Goal: Task Accomplishment & Management: Manage account settings

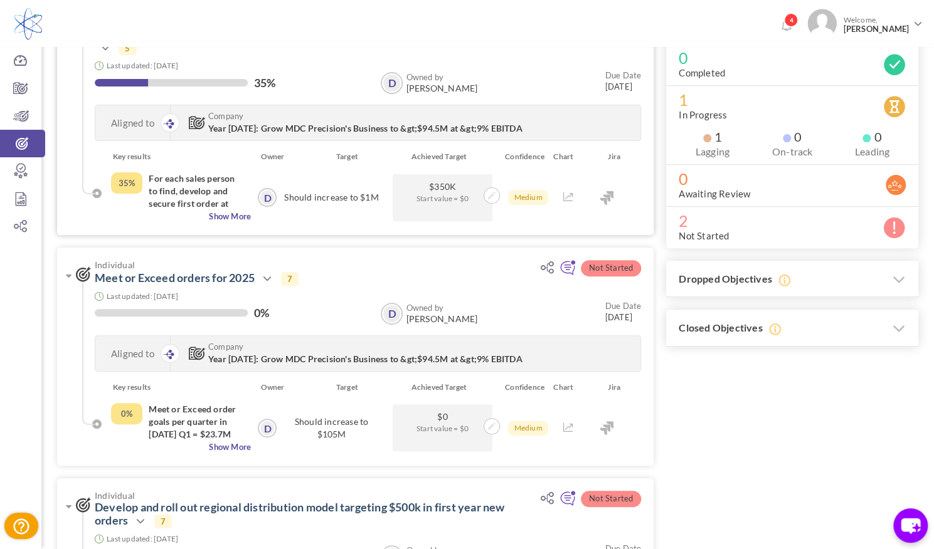
scroll to position [188, 0]
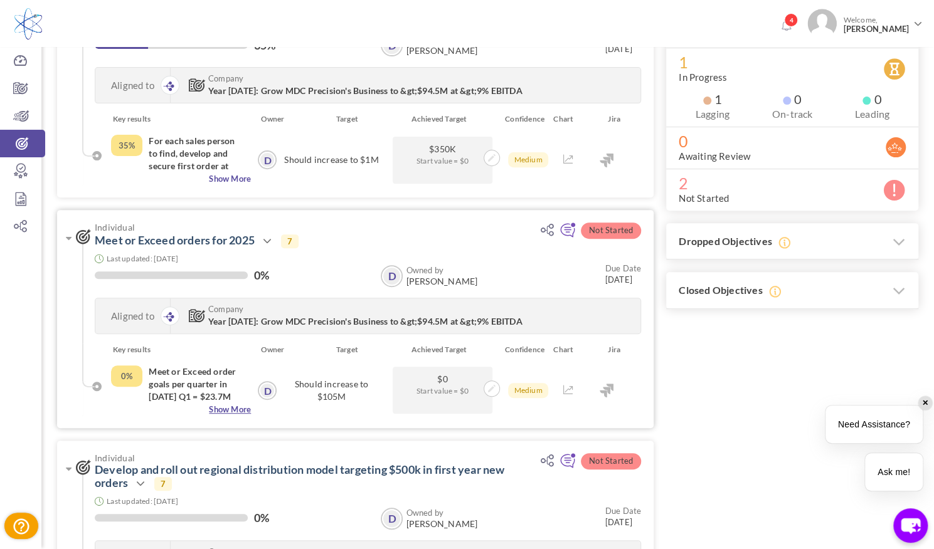
click at [224, 410] on span "Show More" at bounding box center [181, 409] width 140 height 13
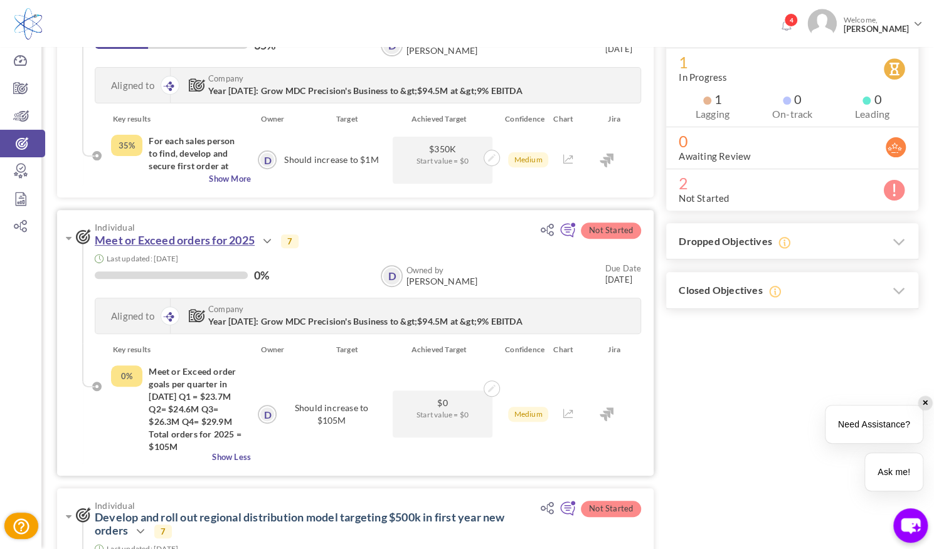
click at [191, 239] on link "Meet or Exceed orders for 2025" at bounding box center [175, 240] width 160 height 14
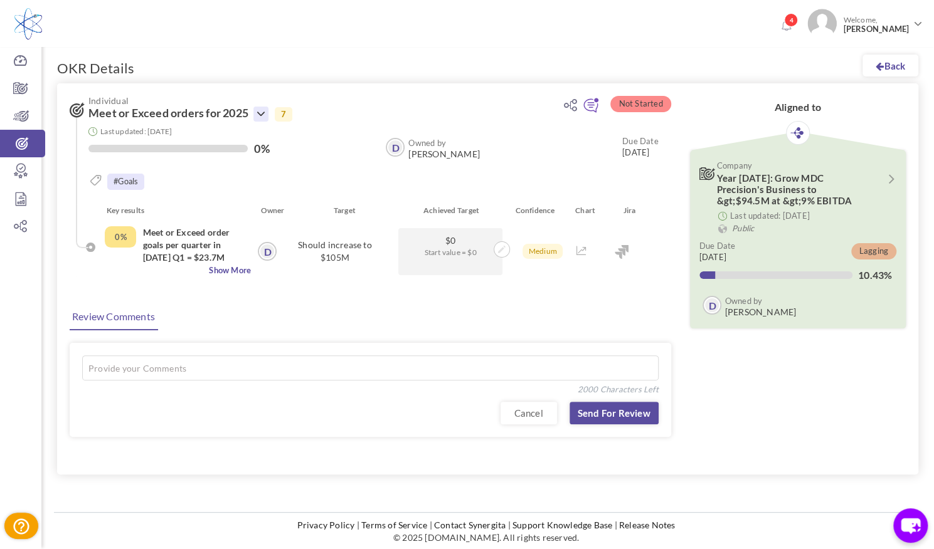
click at [267, 107] on icon at bounding box center [260, 114] width 15 height 15
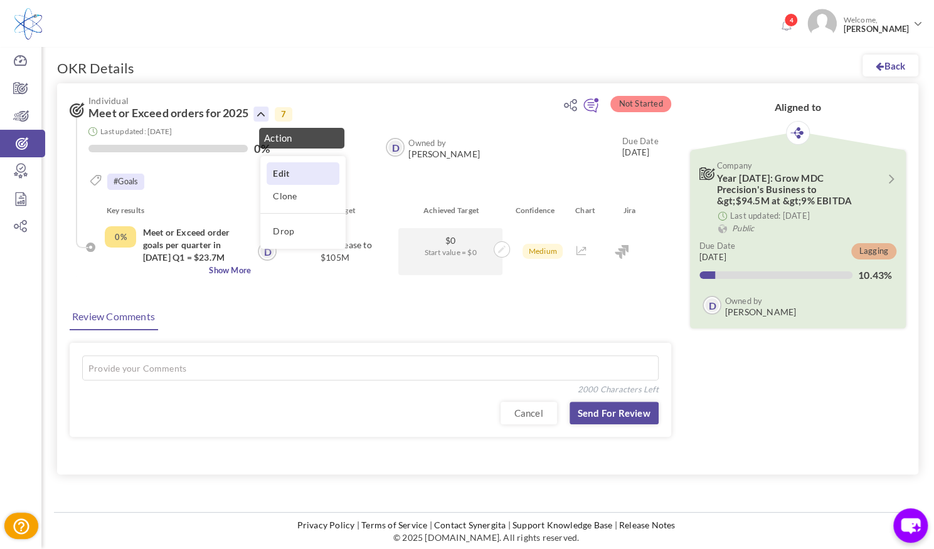
click at [285, 167] on link "Edit" at bounding box center [303, 173] width 73 height 22
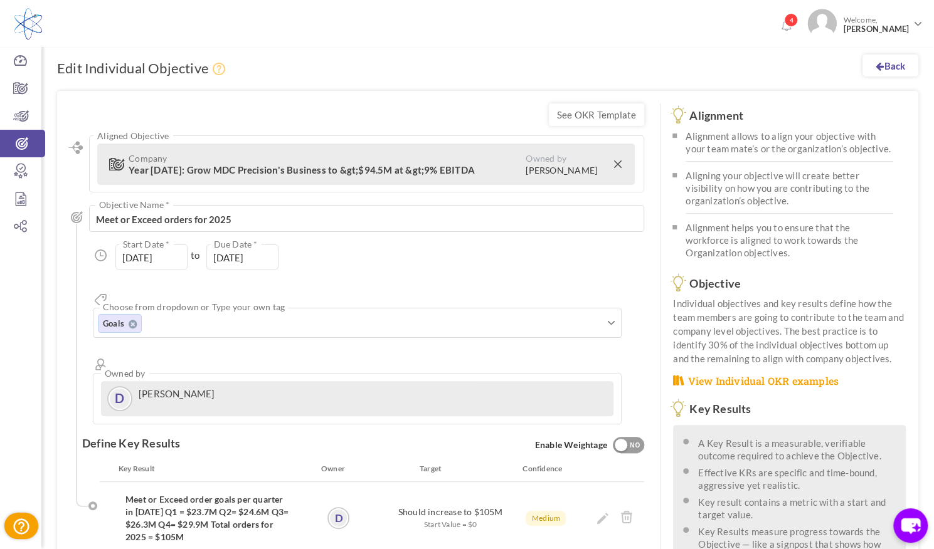
click at [492, 506] on label "Should increase to $105M" at bounding box center [450, 512] width 105 height 13
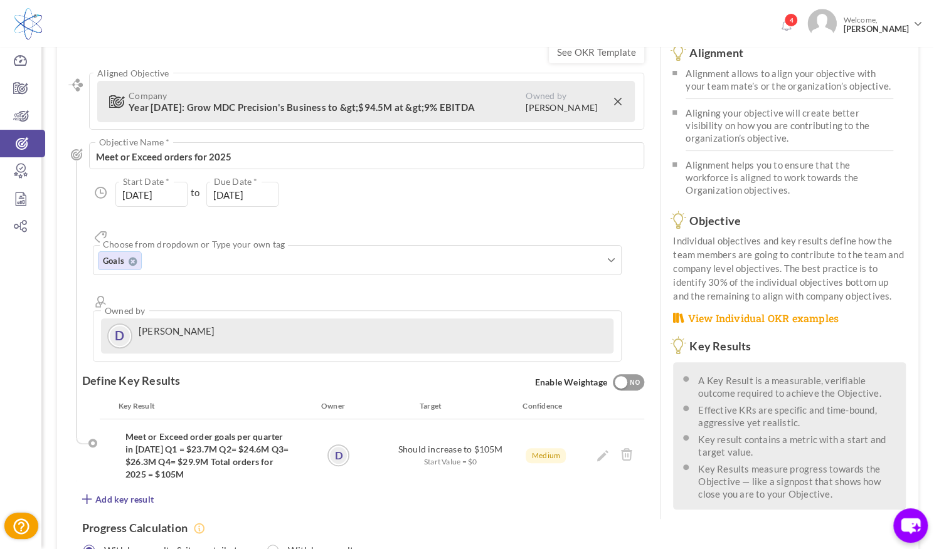
click at [201, 431] on h4 "Meet or Exceed order goals per quarter in [DATE] Q1 = $23.7M Q2= $24.6M Q3= $26…" at bounding box center [207, 456] width 164 height 50
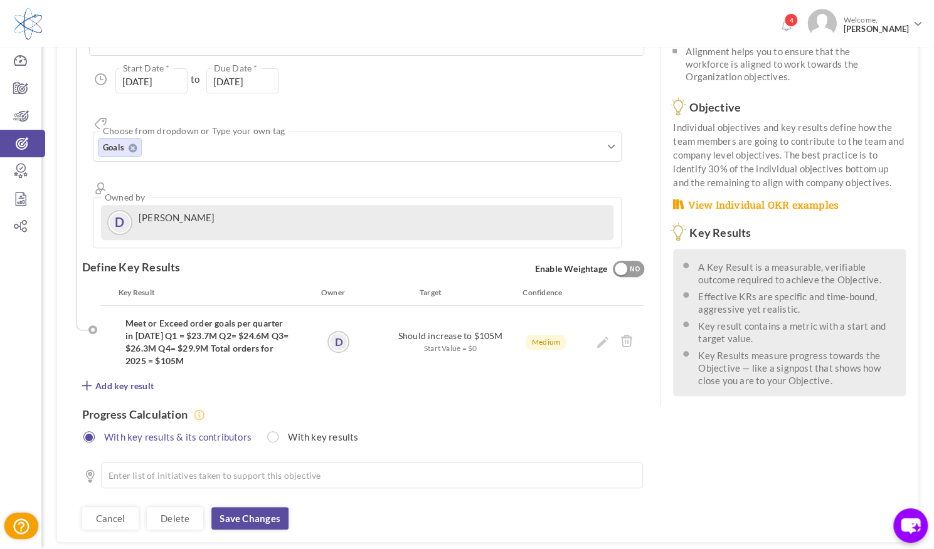
scroll to position [188, 0]
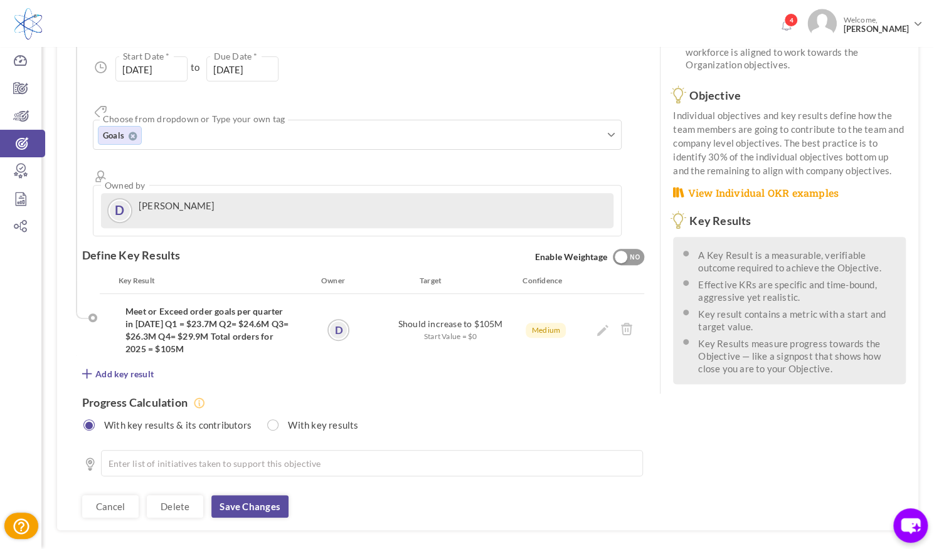
click at [460, 318] on label "Should increase to $105M" at bounding box center [450, 324] width 105 height 13
click at [489, 318] on label "Should increase to $105M" at bounding box center [450, 324] width 105 height 13
click at [607, 325] on icon at bounding box center [602, 330] width 11 height 11
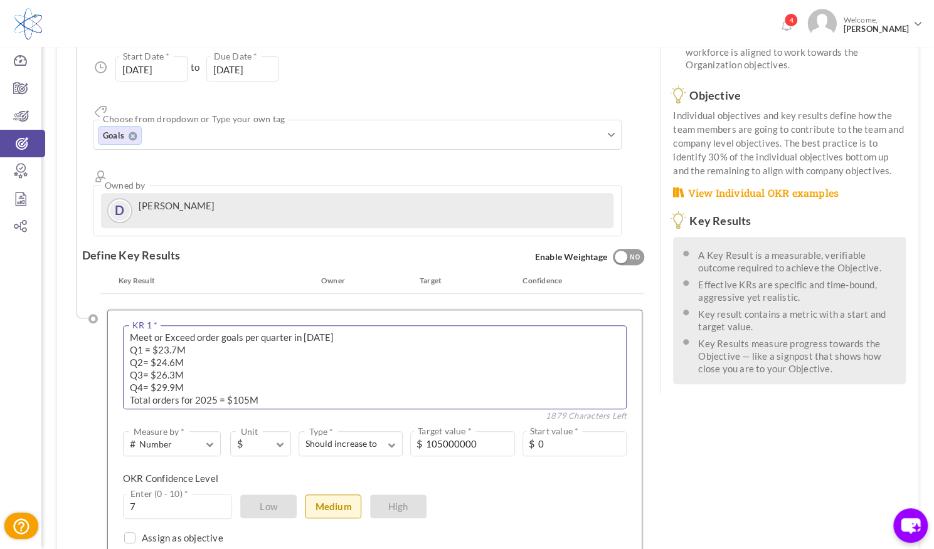
drag, startPoint x: 249, startPoint y: 351, endPoint x: 231, endPoint y: 348, distance: 18.4
click at [231, 348] on textarea "Meet or Exceed order goals per quarter in 2025 Q1 = $23.7M Q2= $24.6M Q3= $26.3…" at bounding box center [375, 368] width 504 height 84
type textarea "Meet or Exceed order goals per quarter in 2025 Q1 = $23.7M Q2= $24.6M Q3= $26.3…"
drag, startPoint x: 440, startPoint y: 397, endPoint x: 427, endPoint y: 398, distance: 12.6
click at [427, 432] on div "105000000 Target value * $" at bounding box center [462, 444] width 104 height 25
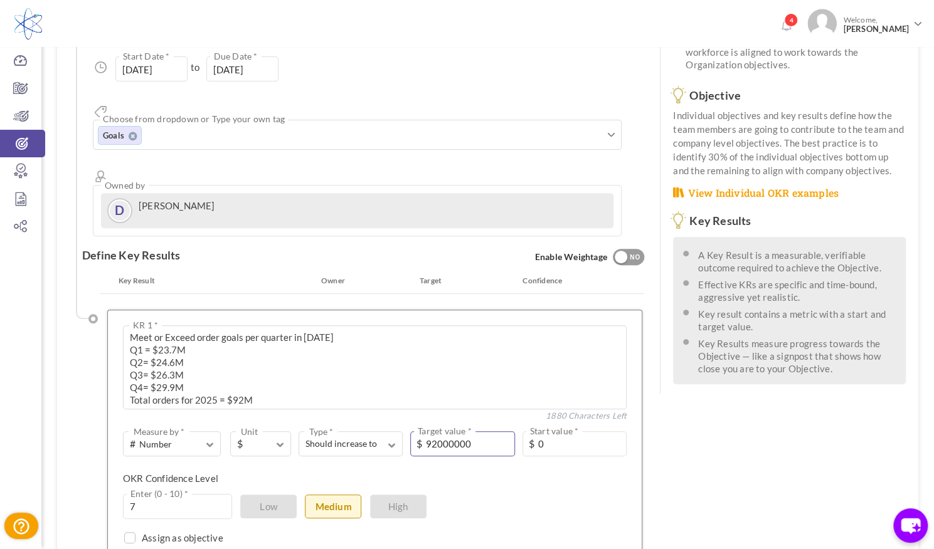
type input "92000000"
drag, startPoint x: 175, startPoint y: 301, endPoint x: 164, endPoint y: 305, distance: 11.9
click at [164, 326] on textarea "Meet or Exceed order goals per quarter in 2025 Q1 = $23.7M Q2= $24.6M Q3= $26.3…" at bounding box center [375, 368] width 504 height 84
click at [173, 326] on textarea "Meet or Exceed order goals per quarter in 2025 Q1 = $23.7M Q2= $24.6M Q3= $26.3…" at bounding box center [375, 368] width 504 height 84
drag, startPoint x: 174, startPoint y: 316, endPoint x: 161, endPoint y: 319, distance: 13.7
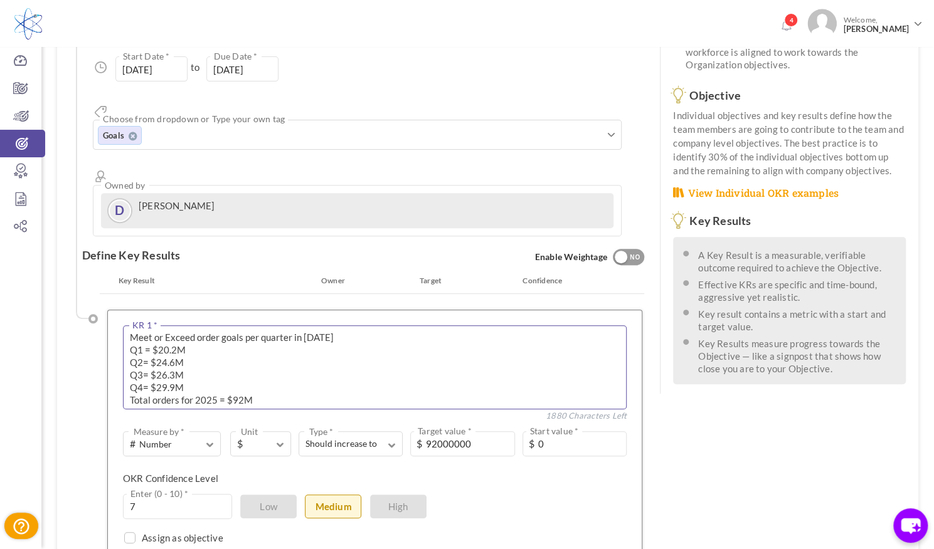
click at [161, 326] on textarea "Meet or Exceed order goals per quarter in 2025 Q1 = $23.7M Q2= $24.6M Q3= $26.3…" at bounding box center [375, 368] width 504 height 84
click at [190, 326] on textarea "Meet or Exceed order goals per quarter in 2025 Q1 = $23.7M Q2= $24.6M Q3= $26.3…" at bounding box center [375, 368] width 504 height 84
drag, startPoint x: 161, startPoint y: 325, endPoint x: 172, endPoint y: 327, distance: 11.6
click at [172, 327] on textarea "Meet or Exceed order goals per quarter in 2025 Q1 = $23.7M Q2= $24.6M Q3= $26.3…" at bounding box center [375, 368] width 504 height 84
click at [197, 337] on textarea "Meet or Exceed order goals per quarter in 2025 Q1 = $23.7M Q2= $24.6M Q3= $26.3…" at bounding box center [375, 368] width 504 height 84
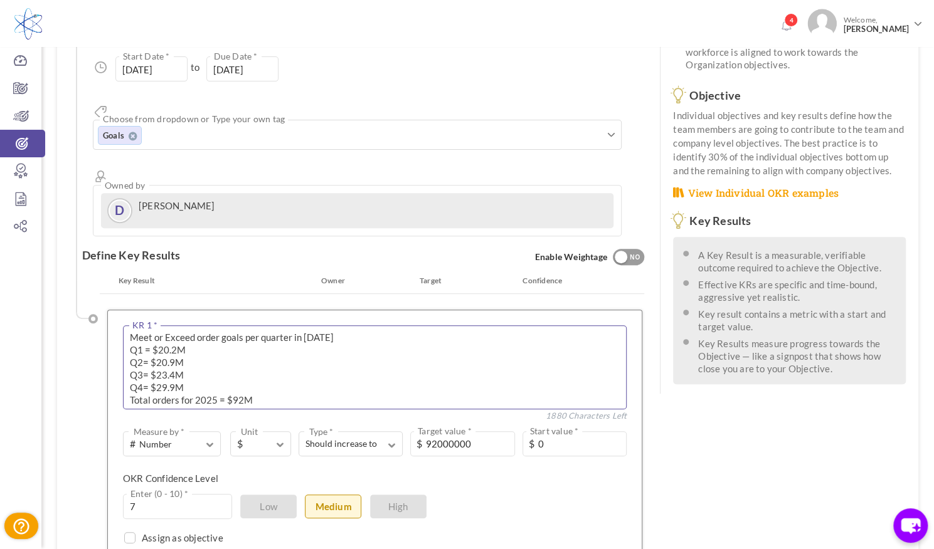
drag, startPoint x: 163, startPoint y: 334, endPoint x: 174, endPoint y: 341, distance: 13.2
click at [174, 341] on textarea "Meet or Exceed order goals per quarter in 2025 Q1 = $23.7M Q2= $24.6M Q3= $26.3…" at bounding box center [375, 368] width 504 height 84
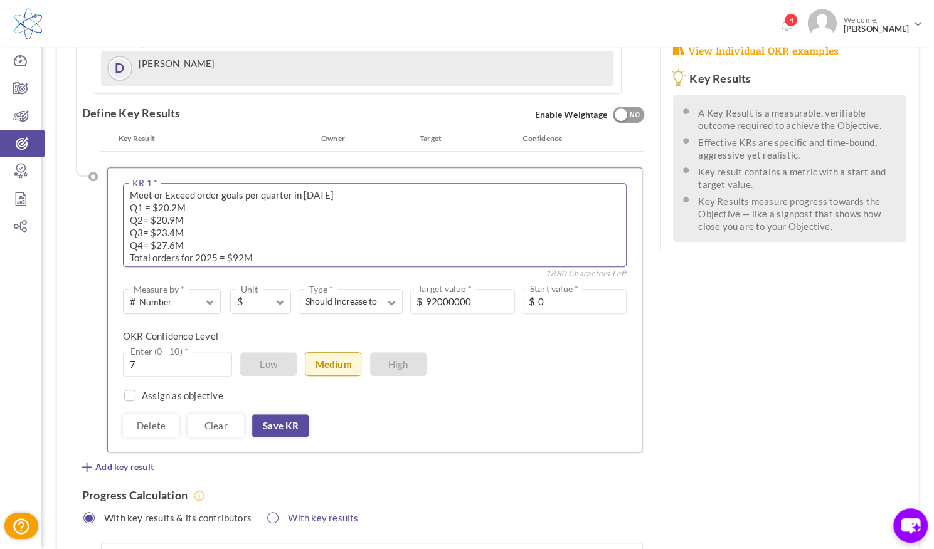
scroll to position [376, 0]
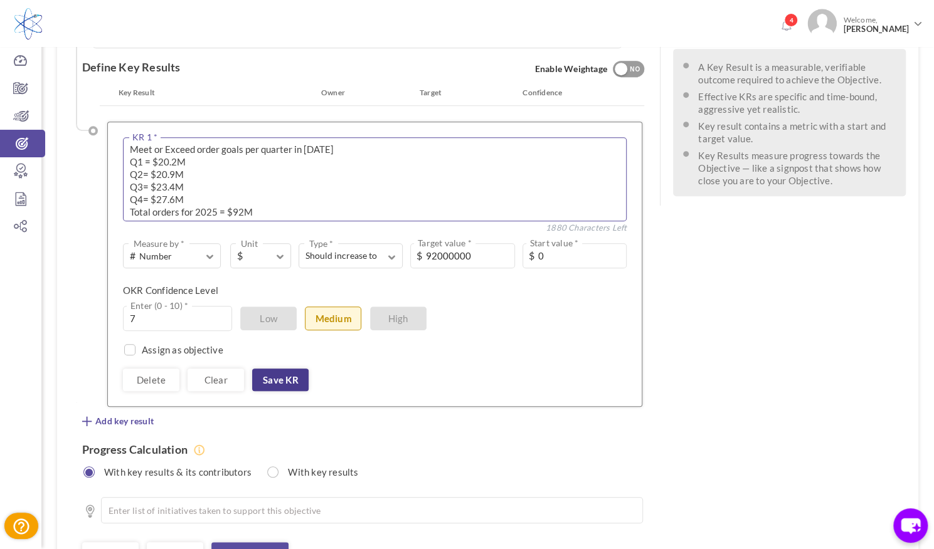
type textarea "Meet or Exceed order goals per quarter in [DATE] Q1 = $20.2M Q2= $20.9M Q3= $23…"
click at [272, 369] on link "Save KR" at bounding box center [280, 380] width 56 height 23
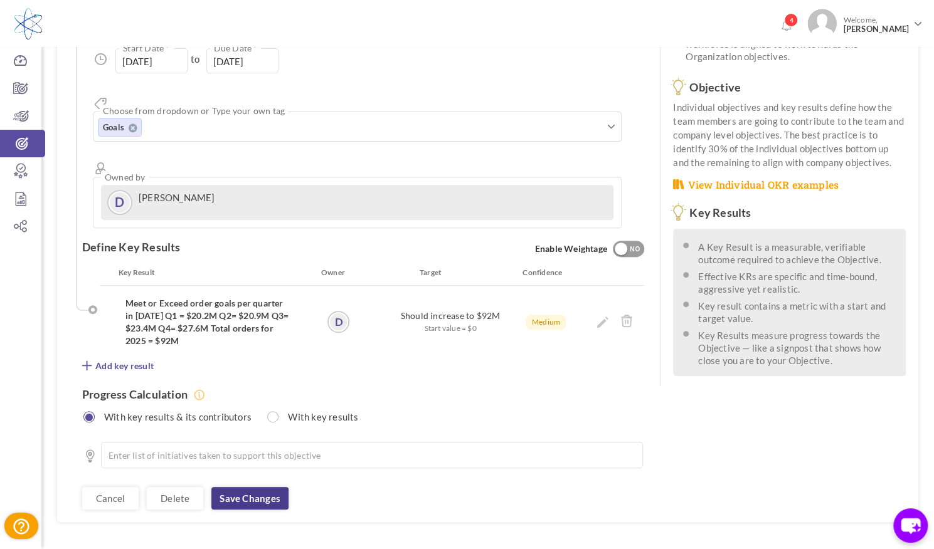
click at [235, 487] on link "Save changes" at bounding box center [249, 498] width 77 height 23
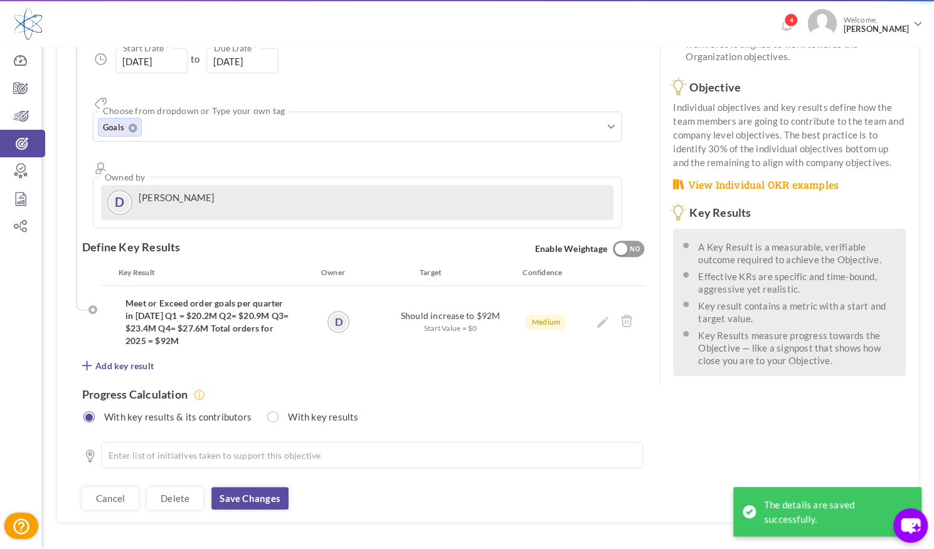
scroll to position [0, 0]
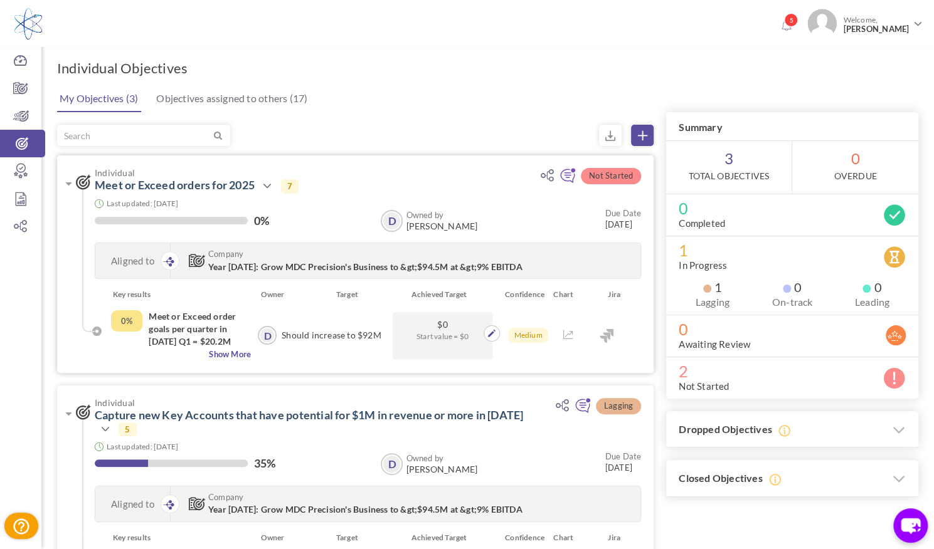
click at [437, 333] on span "Start value = $0" at bounding box center [442, 337] width 87 height 12
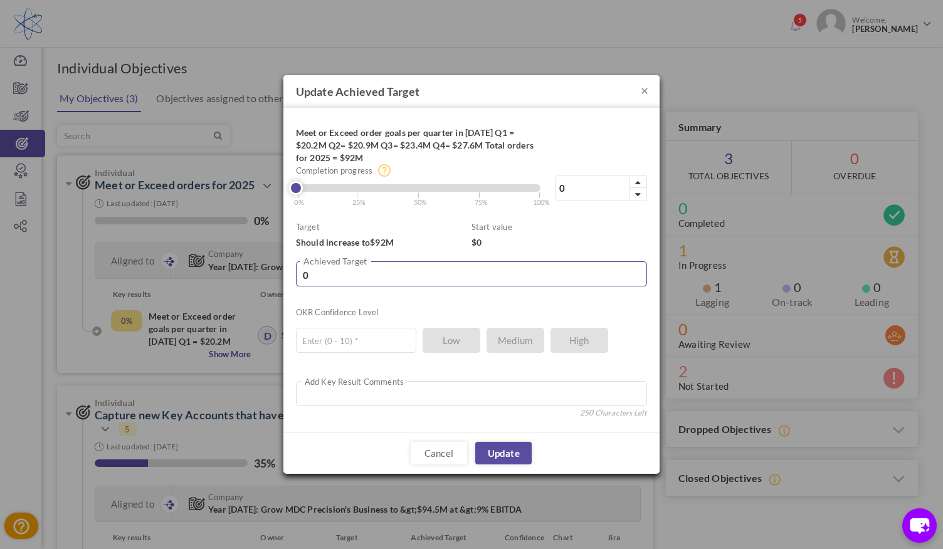
click at [380, 277] on input "0" at bounding box center [471, 274] width 351 height 25
type input "0"
type input "38.7"
click at [573, 149] on div "Meet or Exceed order goals per quarter in [DATE] Q1 = $20.2M Q2= $20.9M Q3= $23…" at bounding box center [442, 142] width 292 height 44
drag, startPoint x: 326, startPoint y: 277, endPoint x: 292, endPoint y: 273, distance: 34.1
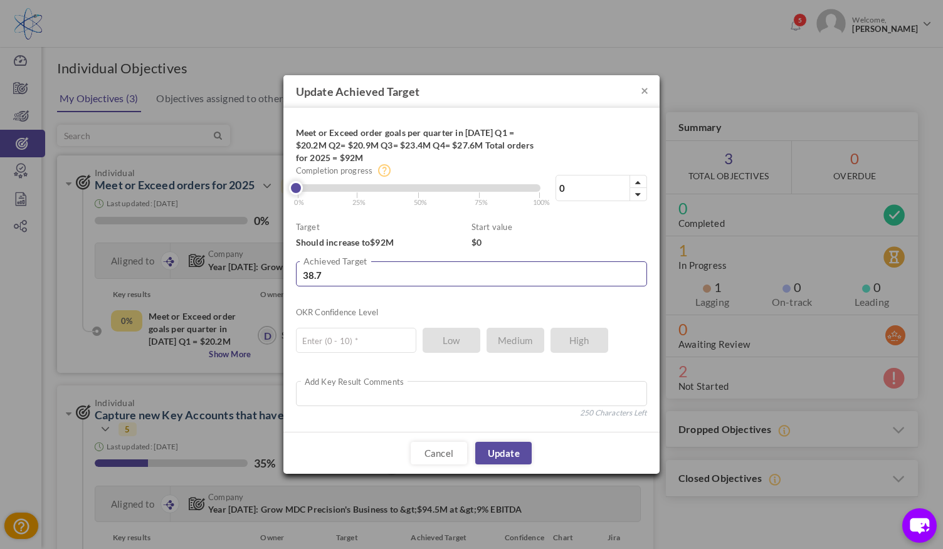
click at [292, 273] on div "Meet or Exceed order goals per quarter in 2025 Q1 = $20.2M Q2= $20.9M Q3= $23.4…" at bounding box center [472, 270] width 376 height 324
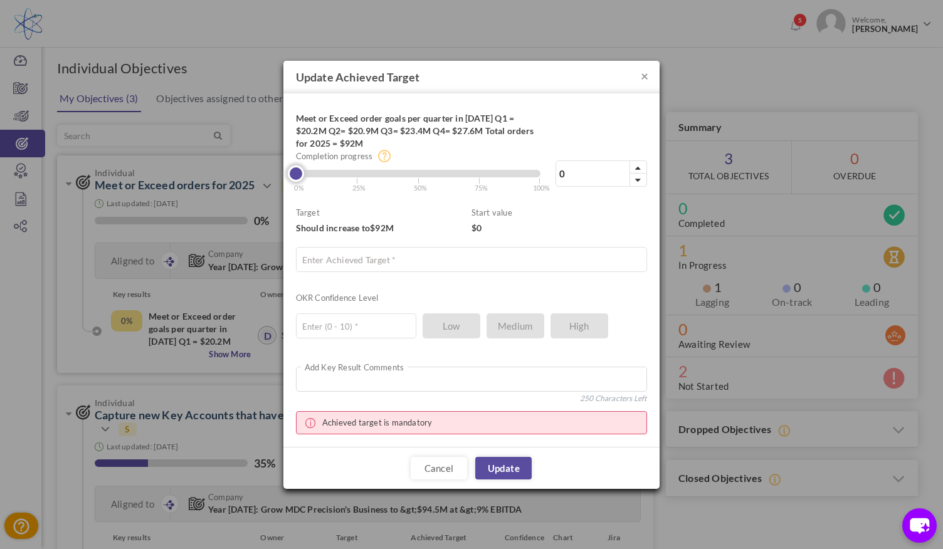
type input "1"
type input "920000"
type input "3"
type input "2760000"
type input "4"
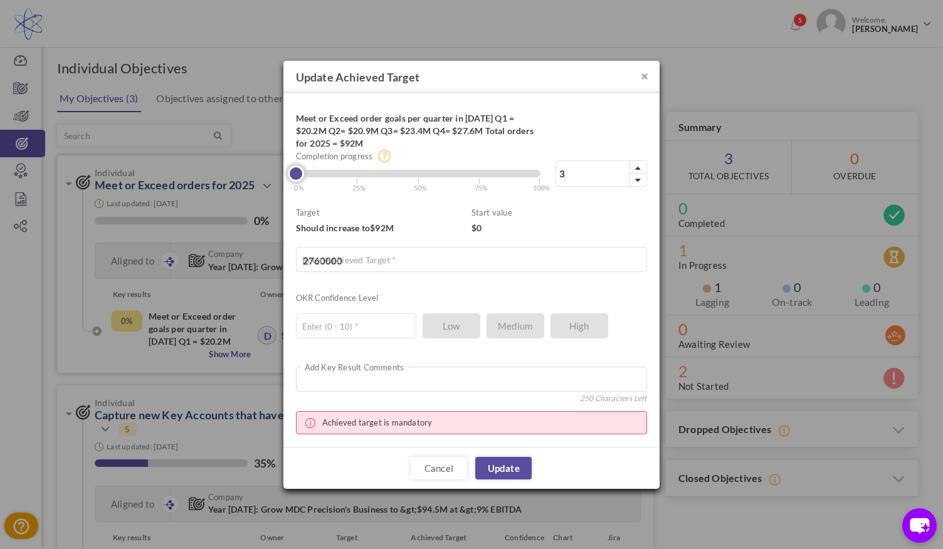
type input "3680000"
type input "5"
type input "4600000"
type input "7"
type input "6440000"
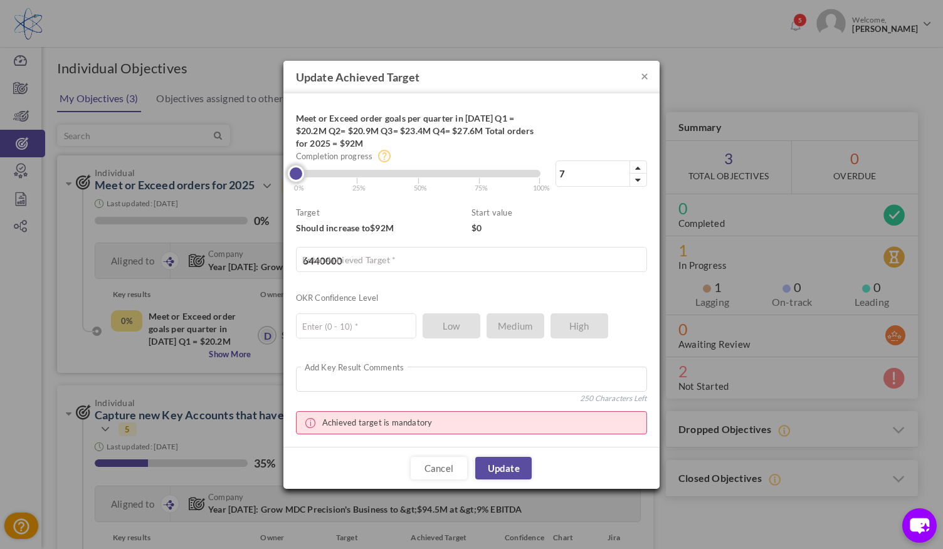
type input "8"
type input "7360000"
type input "10"
type input "9200000"
type input "11"
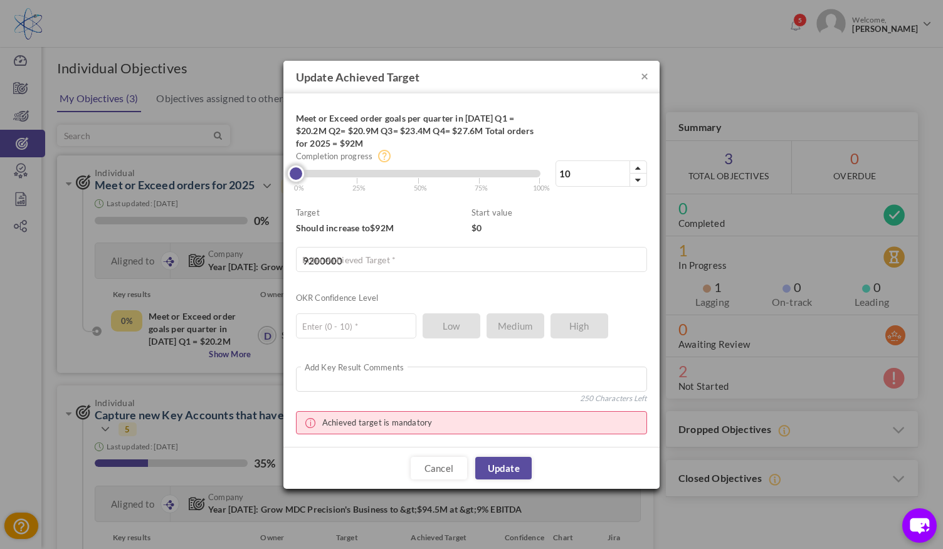
type input "10120000"
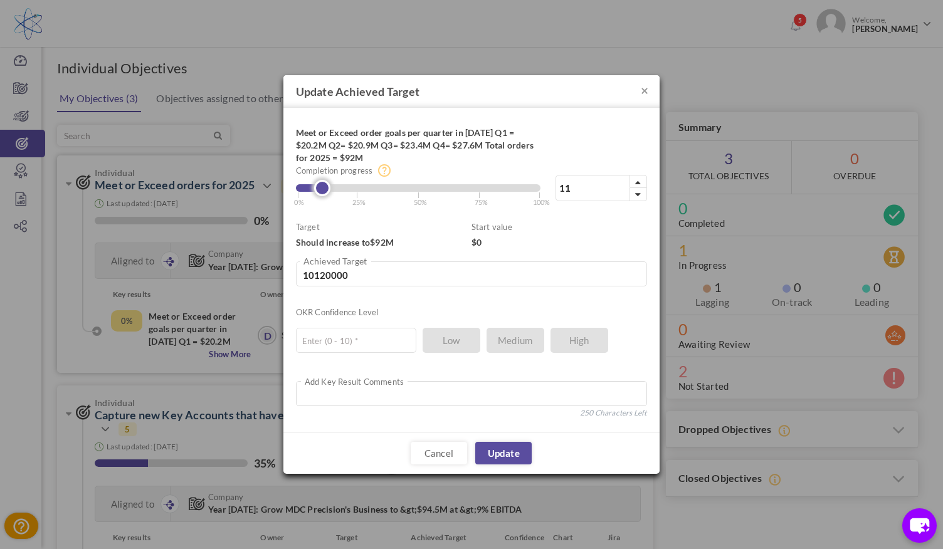
type input "10"
type input "9200000"
type input "9"
type input "8280000"
type input "8"
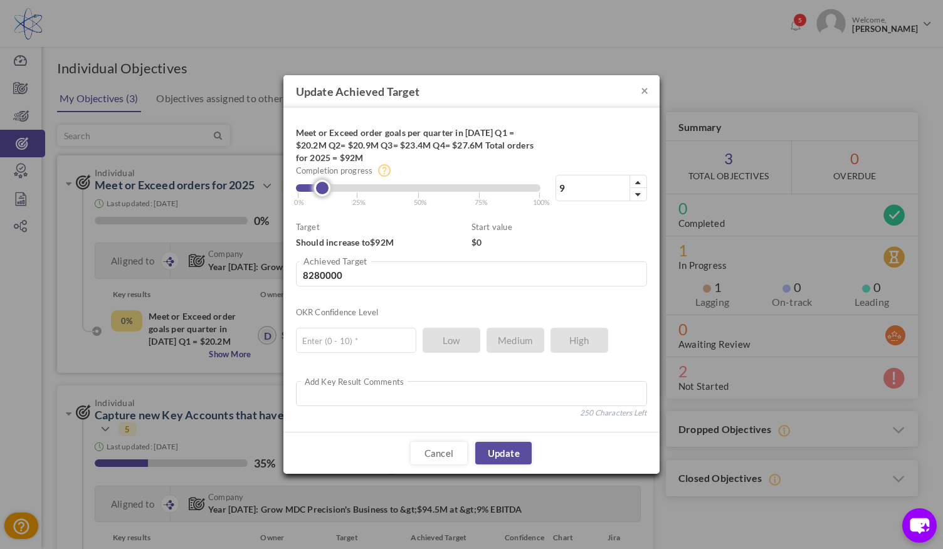
type input "7360000"
type input "7"
type input "6440000"
type input "6"
type input "5520000"
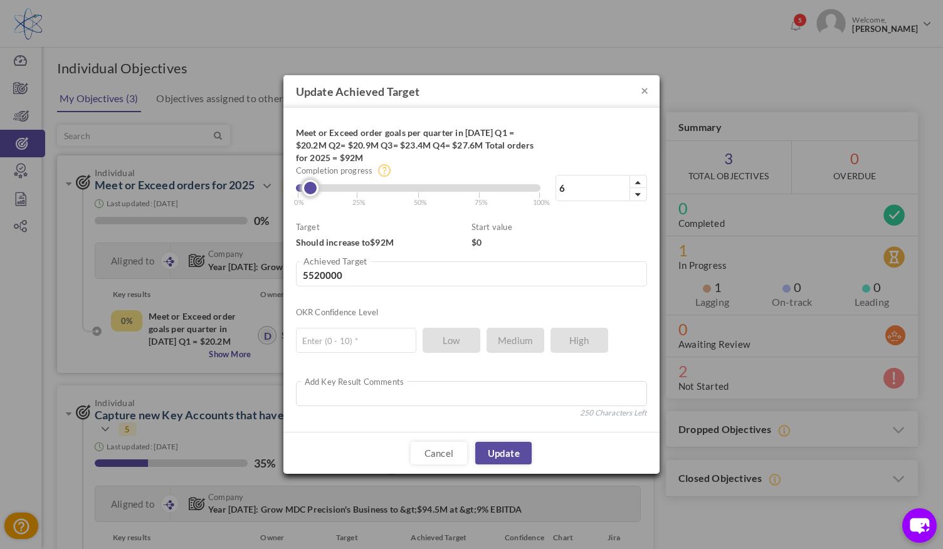
type input "7"
type input "6440000"
type input "8"
type input "7360000"
type input "9"
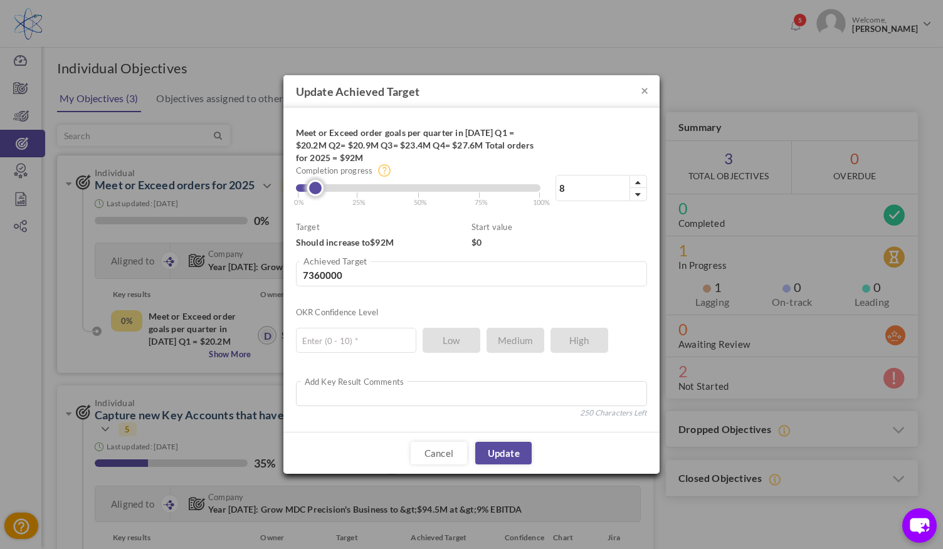
type input "8280000"
type input "10"
type input "9200000"
type input "11"
type input "10120000"
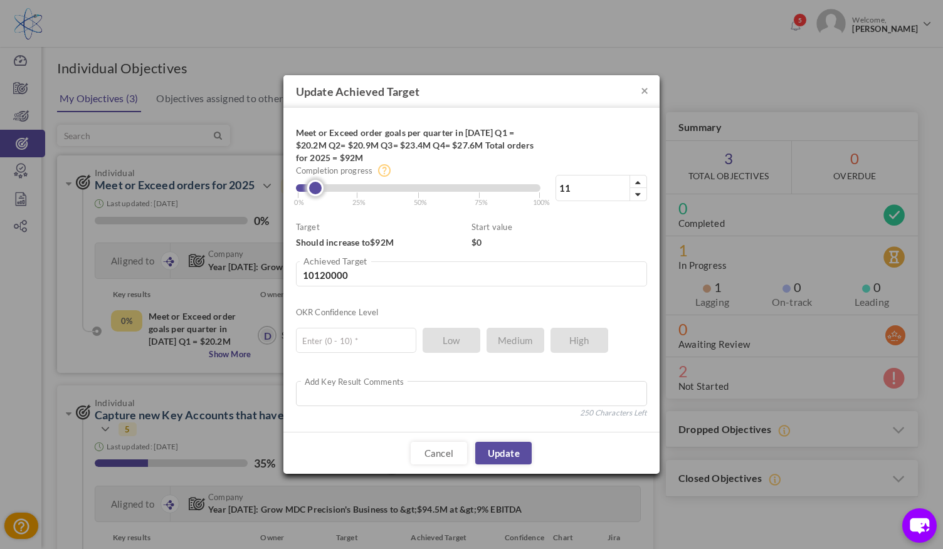
type input "12"
type input "11040000"
type input "13"
type input "11960000"
type input "14"
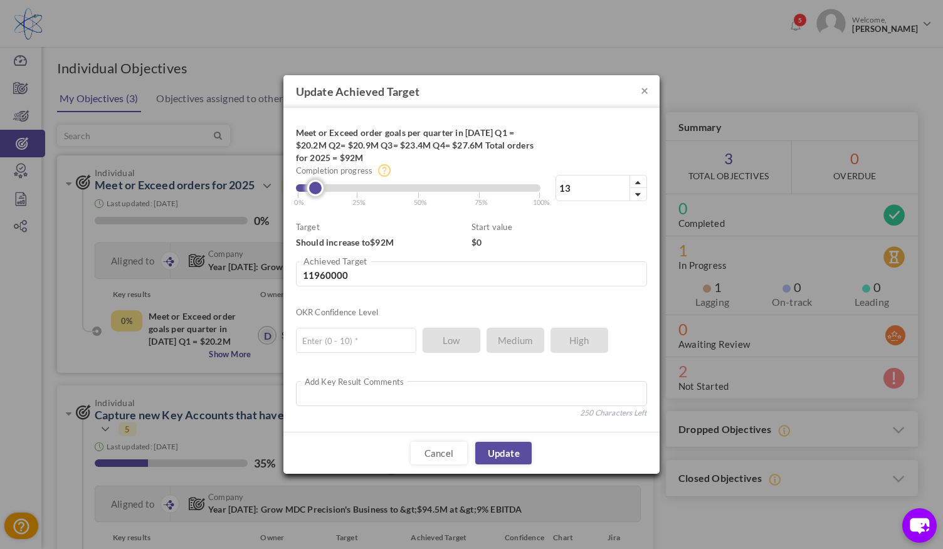
type input "12880000"
type input "15"
type input "13800000"
type input "16"
type input "14720000"
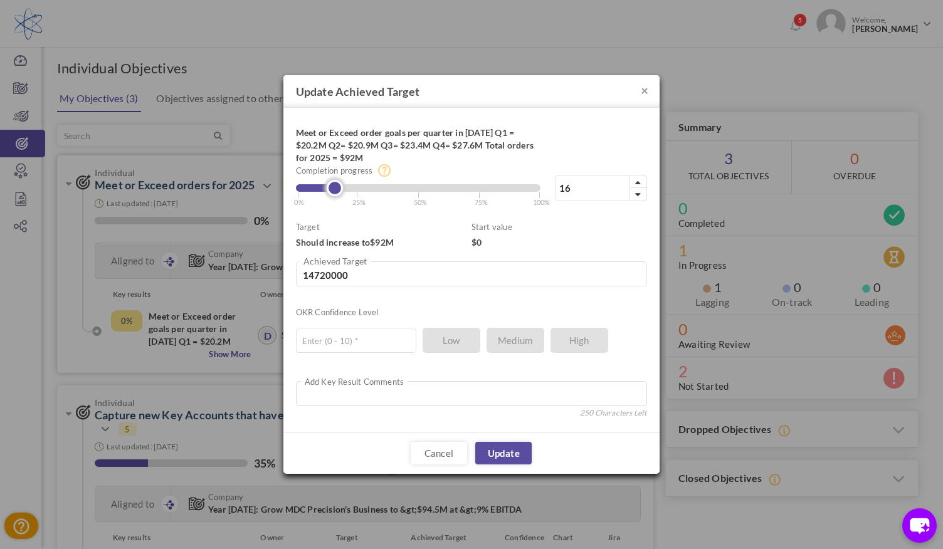
type input "17"
type input "15640000"
type input "18"
type input "16560000"
type input "19"
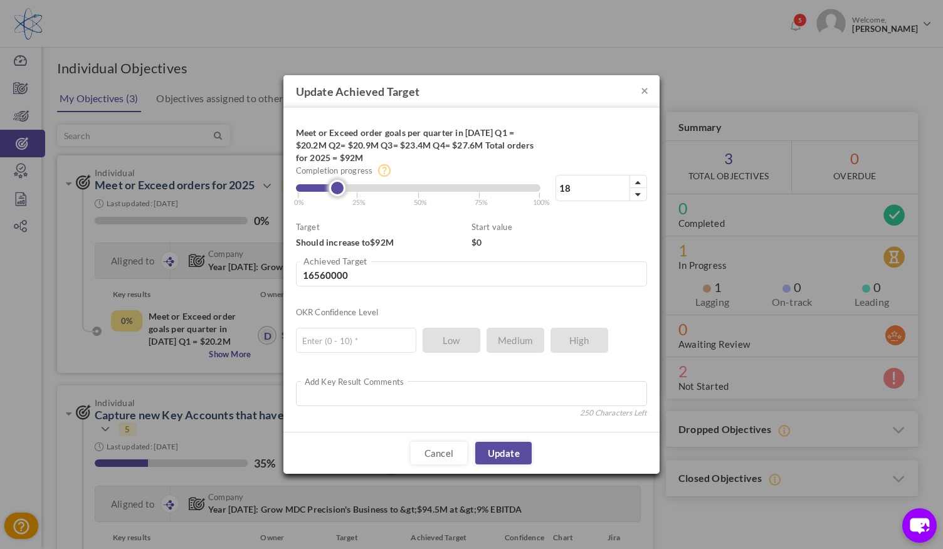
type input "17480000"
type input "20"
type input "18400000"
type input "21"
type input "19320000"
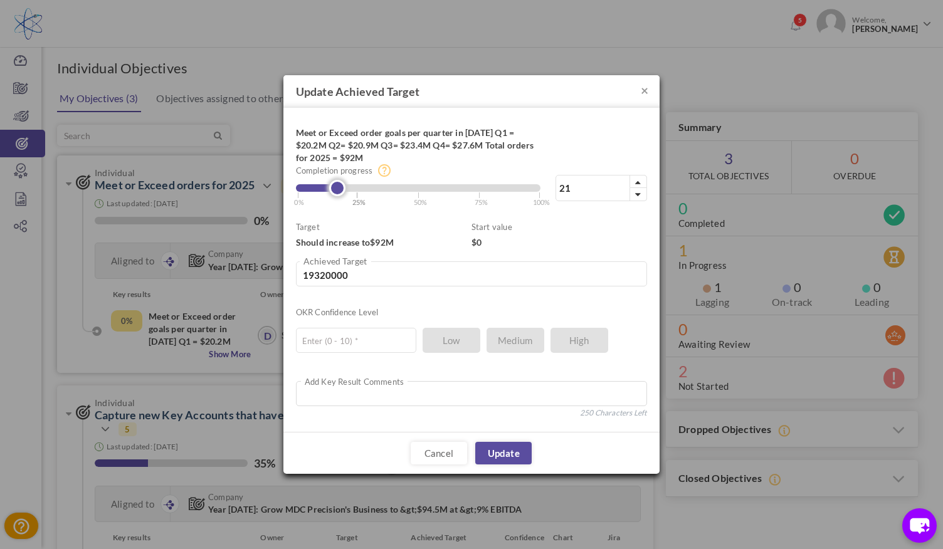
type input "22"
type input "20240000"
type input "23"
type input "21160000"
type input "24"
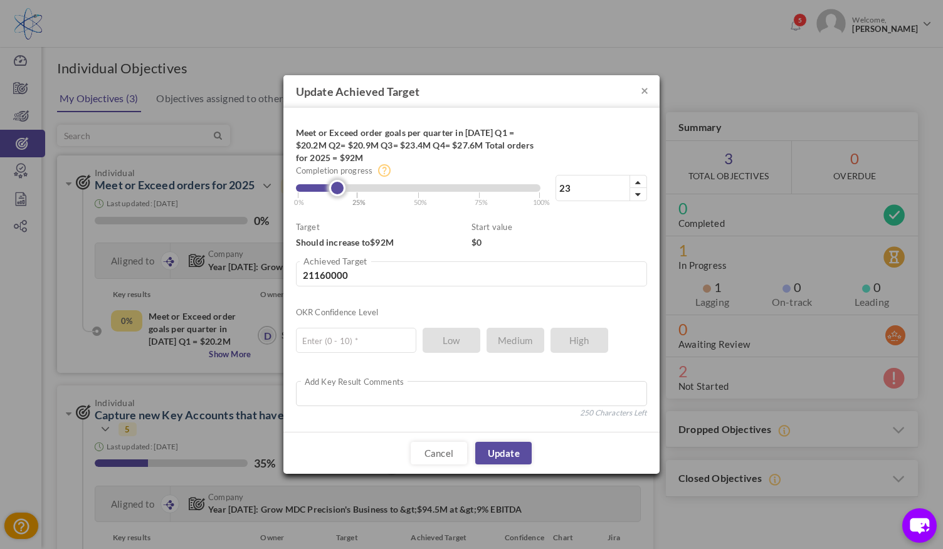
type input "22080000"
type input "25"
type input "23000000"
type input "26"
type input "23920000"
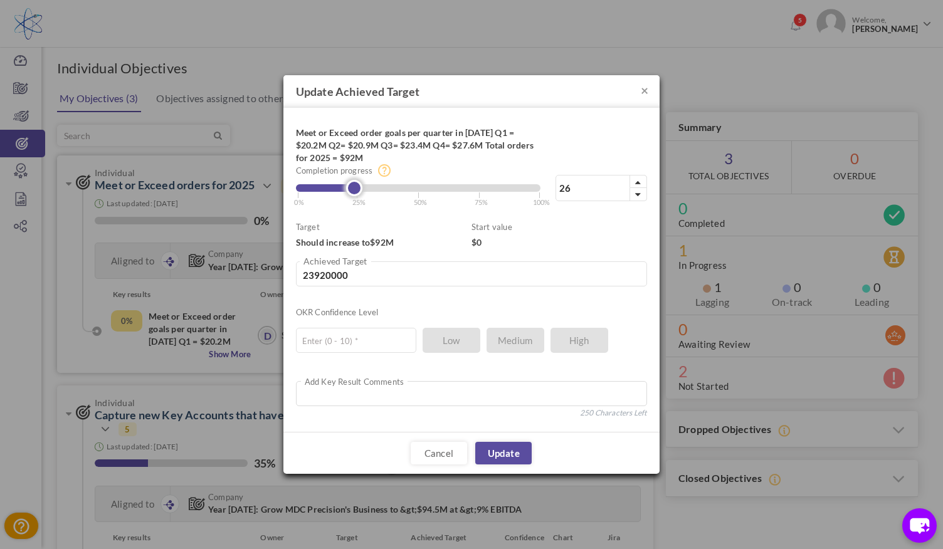
type input "28"
type input "25760000"
type input "29"
type input "26680000"
type input "30"
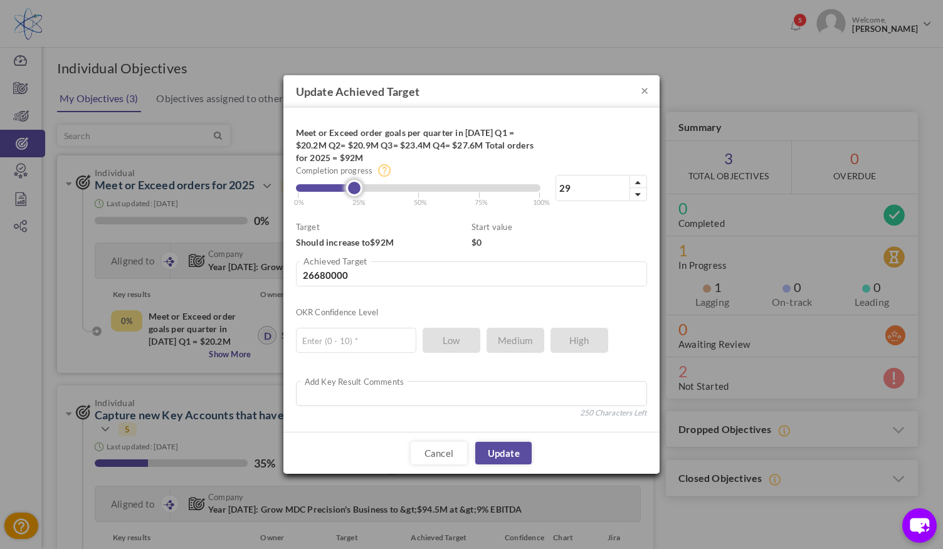
type input "27600000"
type input "31"
type input "28520000"
type input "32"
type input "29440000"
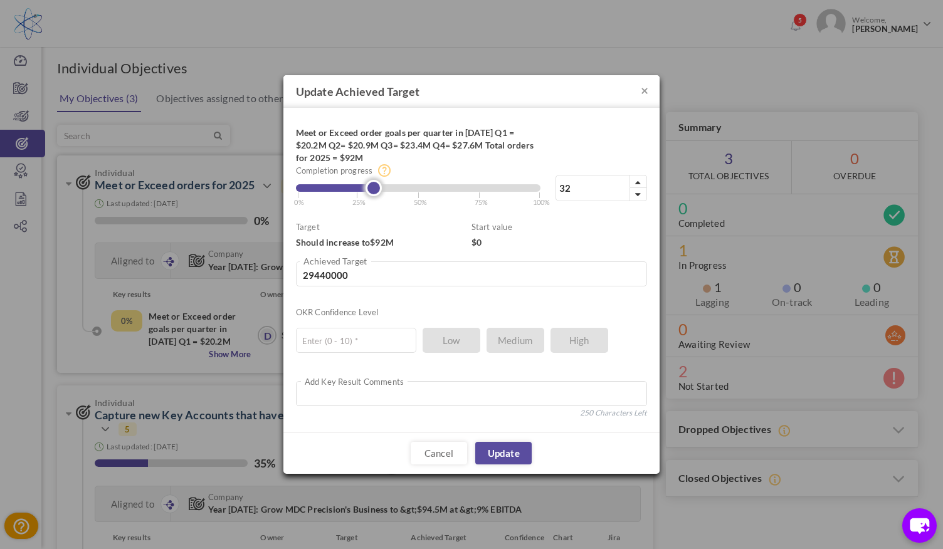
type input "34"
type input "31280000"
type input "35"
type input "32200000"
type input "36"
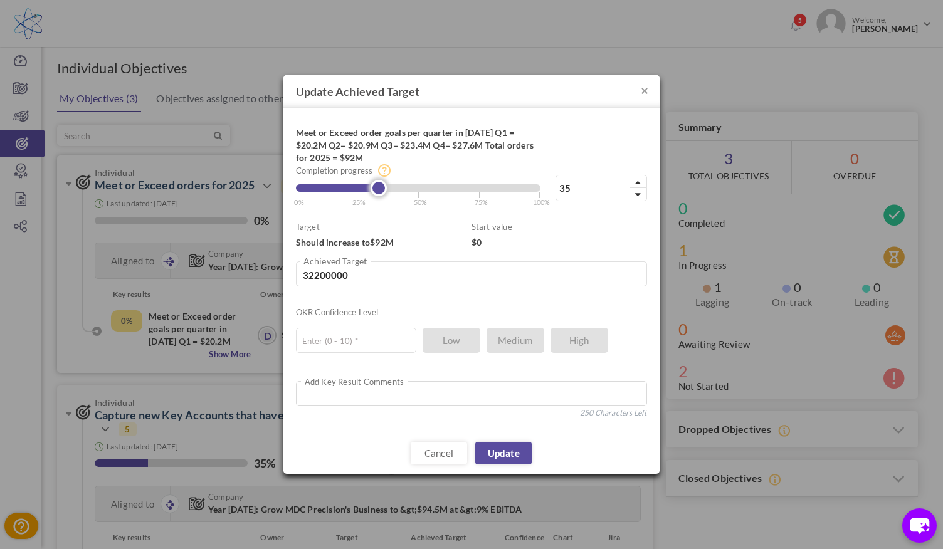
type input "33120000"
type input "37"
type input "34040000"
type input "38"
type input "34960000"
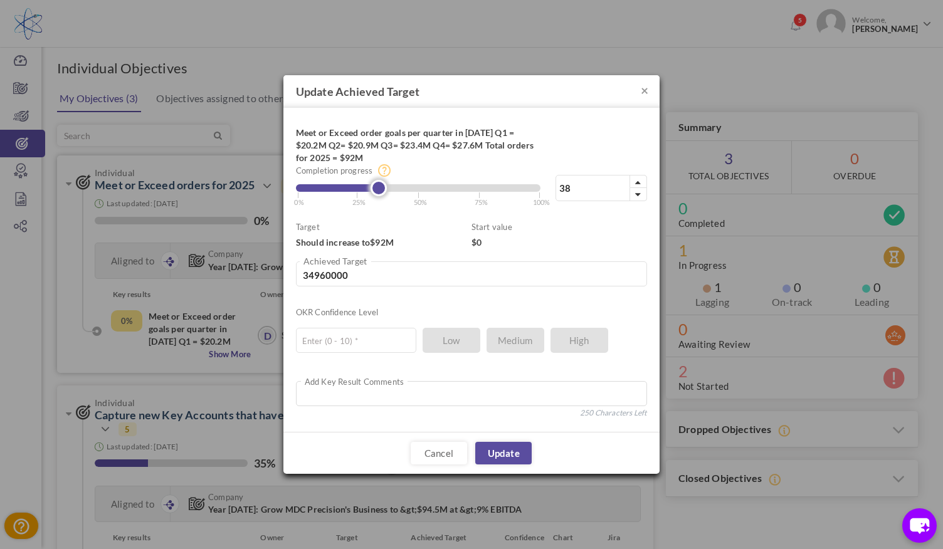
type input "39"
type input "35880000"
type input "40"
type input "36800000"
type input "41"
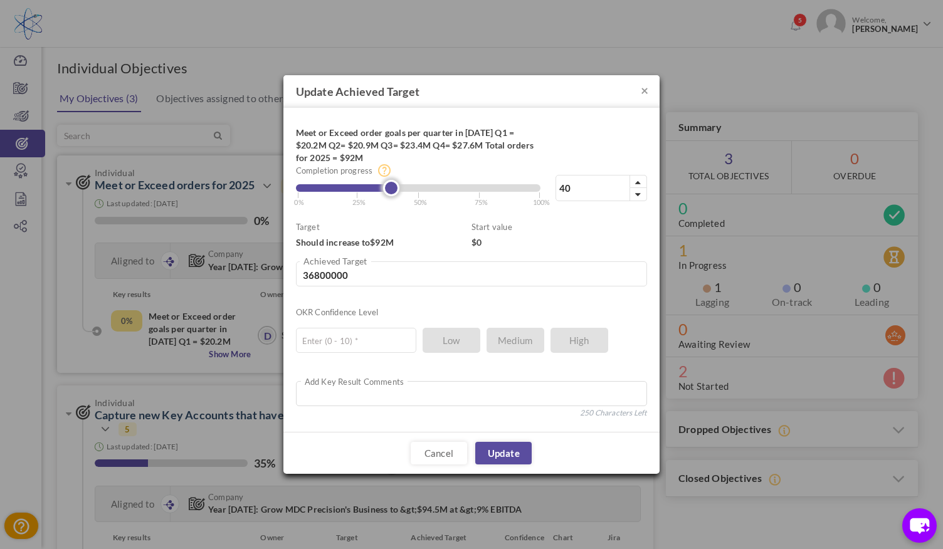
type input "37720000"
type input "42"
type input "38640000"
type input "43"
type input "39560000"
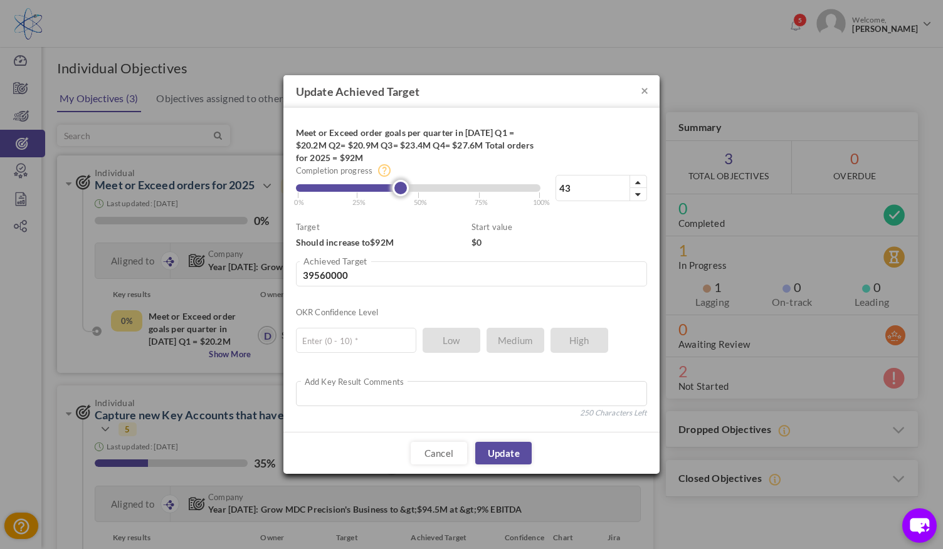
type input "42"
type input "38640000"
drag, startPoint x: 300, startPoint y: 174, endPoint x: 405, endPoint y: 201, distance: 107.6
click at [405, 201] on div "42% Completion progress 42 Reached maximum limit | 0% | 25% | 50% | 75% | 100%" at bounding box center [471, 163] width 351 height 87
type input "41"
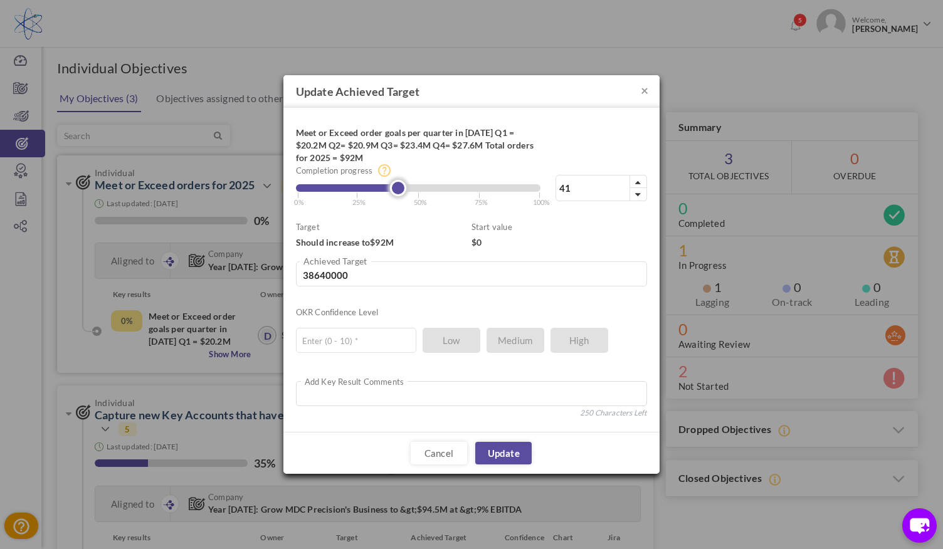
type input "37720000"
type input "42"
type input "38640000"
type input "43"
type input "39560000"
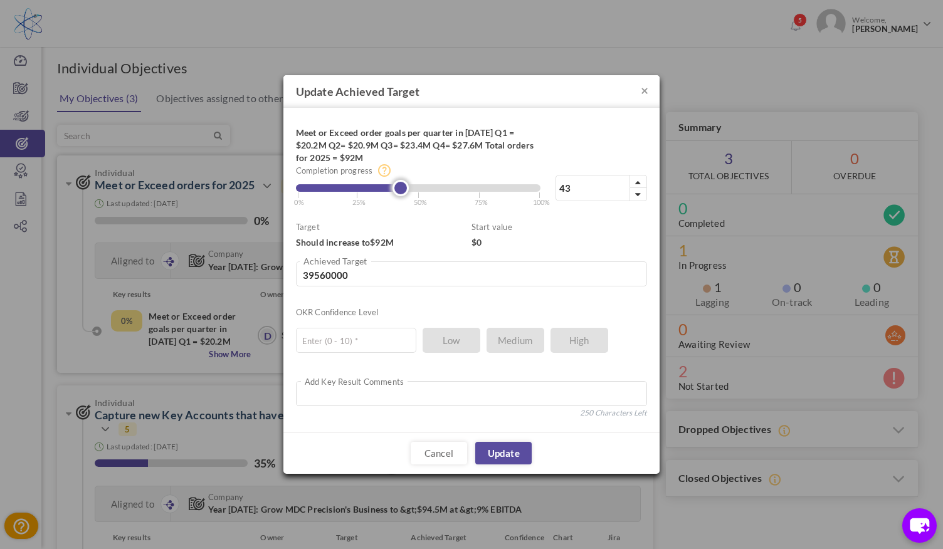
type input "42"
type input "38640000"
type input "43"
type input "39560000"
type input "42"
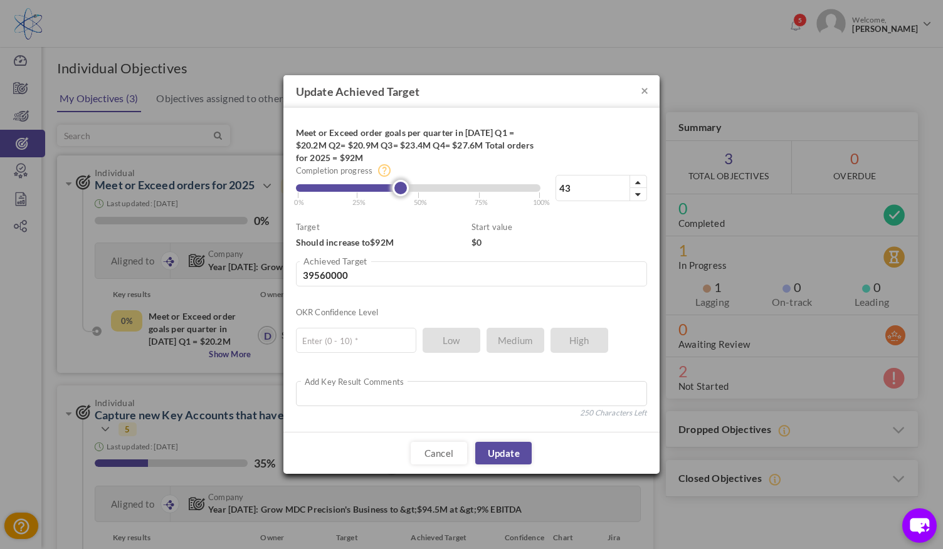
type input "38640000"
click at [402, 191] on link at bounding box center [398, 188] width 16 height 16
type input "45"
click at [406, 192] on div at bounding box center [418, 188] width 245 height 8
click at [400, 196] on div "45% Completion progress 45 Reached maximum limit | 0% | 25% | 50% | 75% | 100%" at bounding box center [471, 163] width 351 height 87
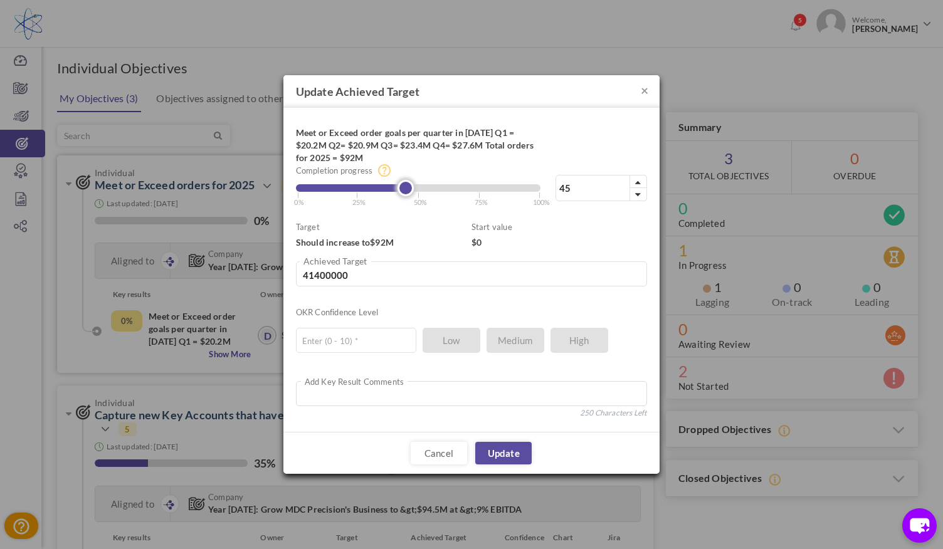
click at [403, 189] on link at bounding box center [406, 188] width 16 height 16
drag, startPoint x: 351, startPoint y: 275, endPoint x: 289, endPoint y: 275, distance: 62.1
click at [289, 275] on div "Meet or Exceed order goals per quarter in 2025 Q1 = $20.2M Q2= $20.9M Q3= $23.4…" at bounding box center [472, 270] width 376 height 324
type input "3"
type input "0"
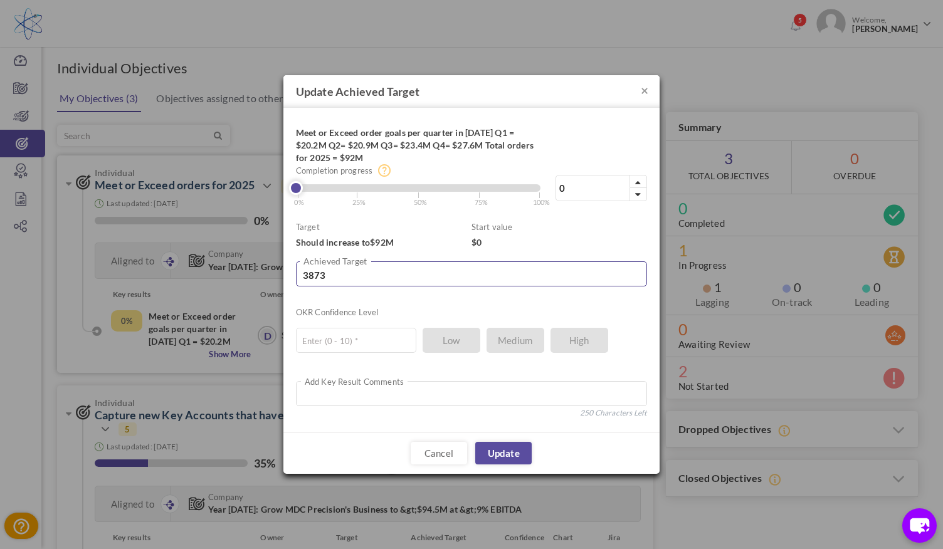
type input "38733"
type input "0.04"
type input "387335"
type input "0.42"
type input "3873352"
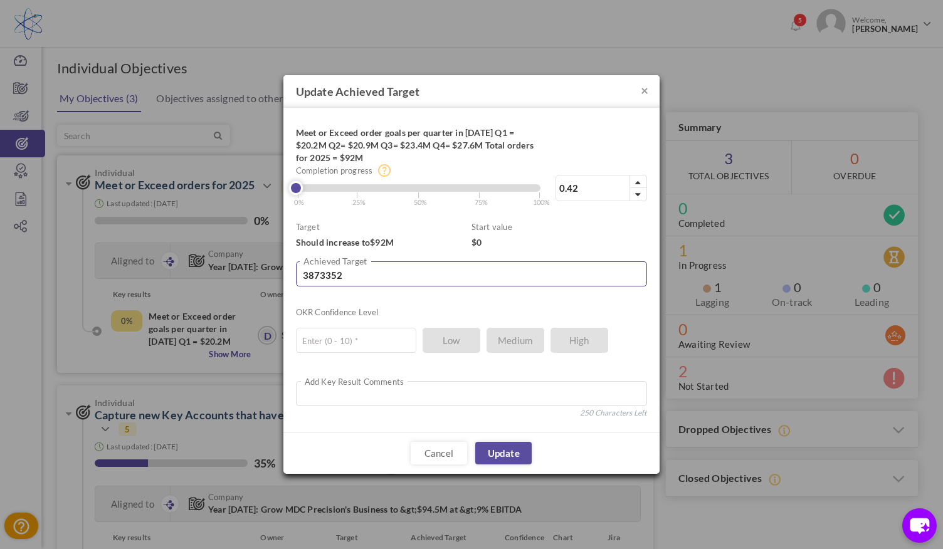
type input "4.21"
type input "38733529"
type input "42.1"
type input "38733529"
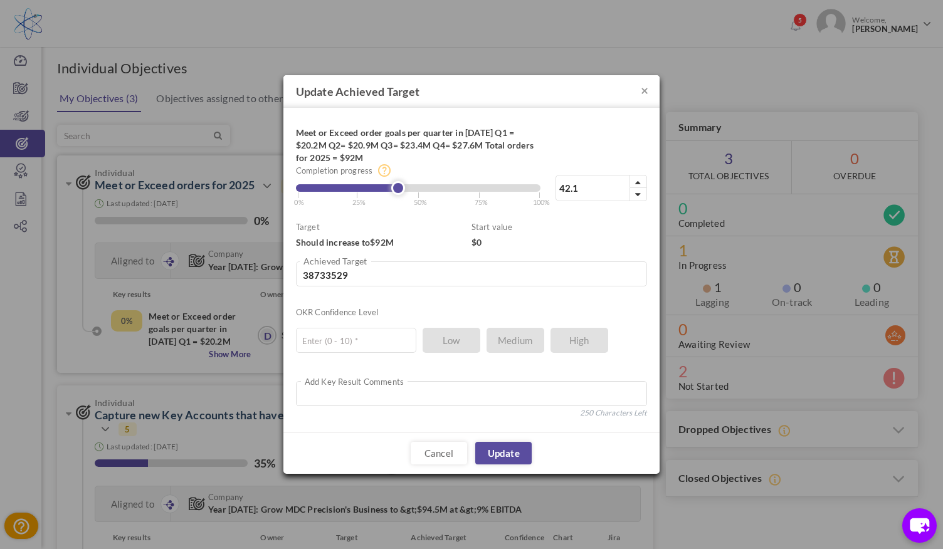
click at [497, 341] on ul "Enter (0 - 10) * Low Medium High" at bounding box center [465, 337] width 339 height 31
click at [380, 341] on input "text" at bounding box center [356, 340] width 120 height 25
type input "5"
click at [494, 449] on link "Update" at bounding box center [503, 453] width 56 height 23
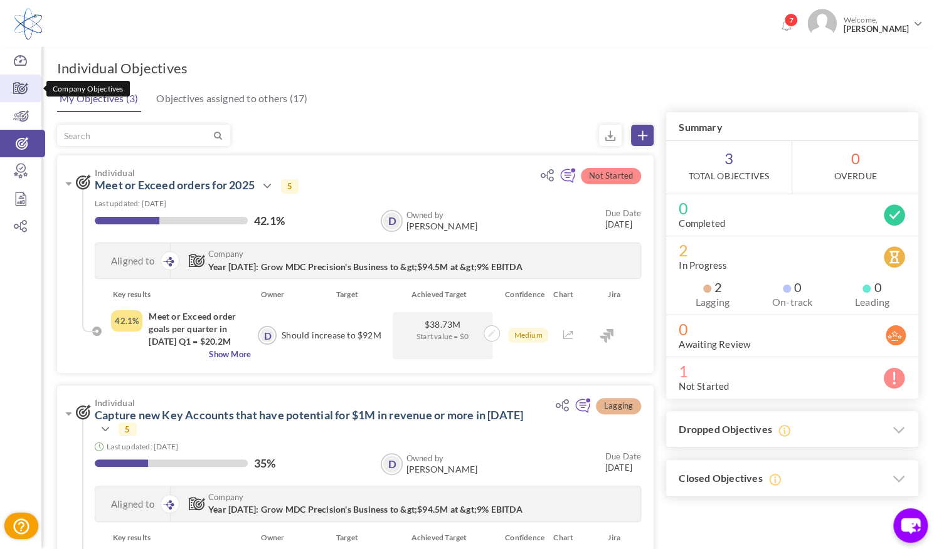
click at [31, 87] on icon at bounding box center [20, 88] width 41 height 13
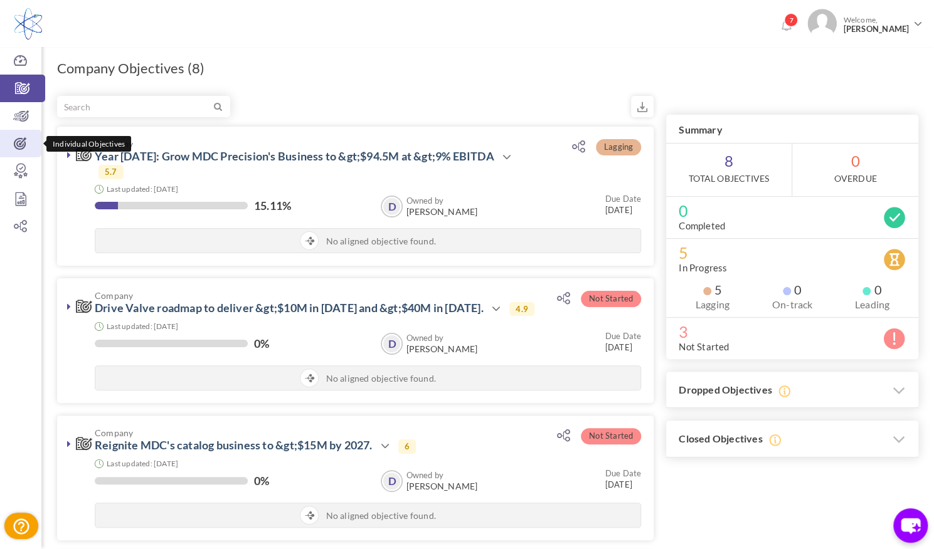
click at [20, 137] on icon at bounding box center [20, 143] width 41 height 13
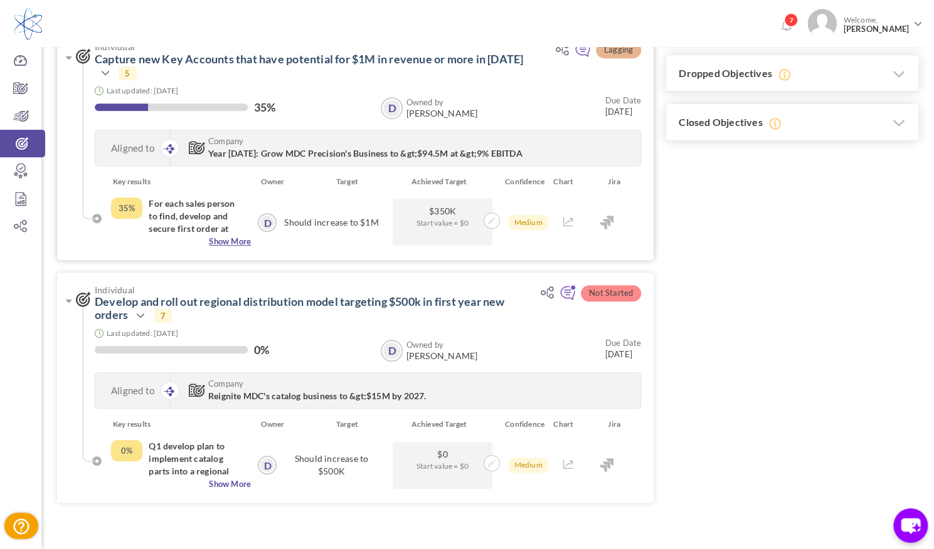
scroll to position [399, 0]
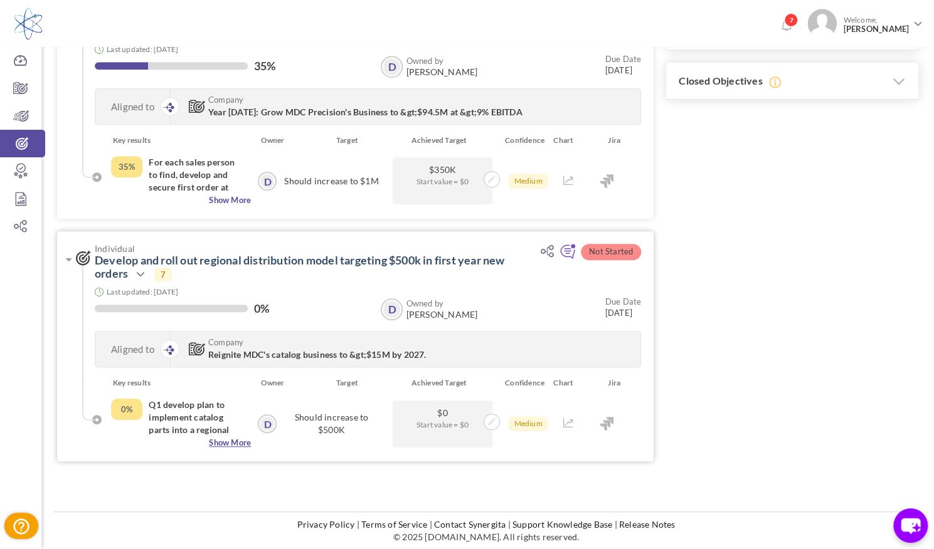
click at [221, 440] on span "Show More" at bounding box center [181, 443] width 140 height 13
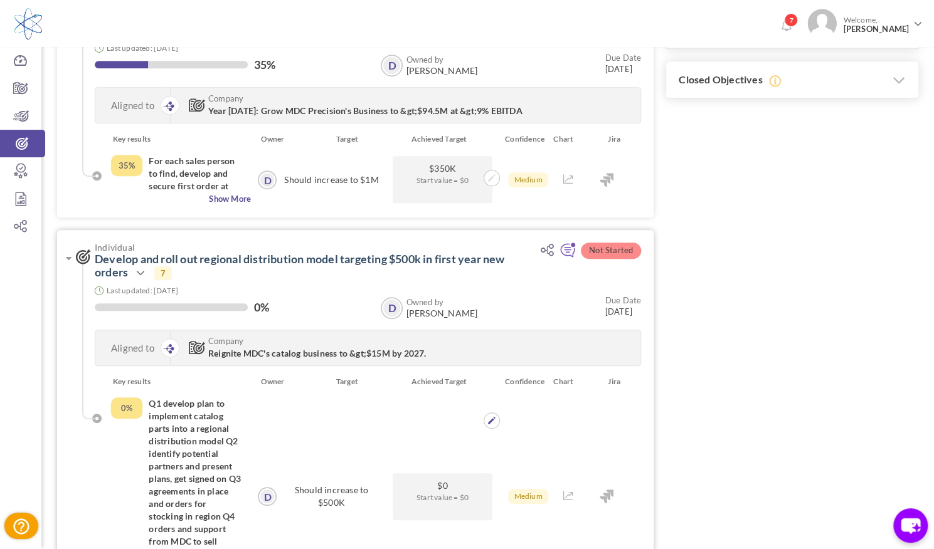
click at [419, 496] on span "Start value = $0" at bounding box center [442, 498] width 87 height 12
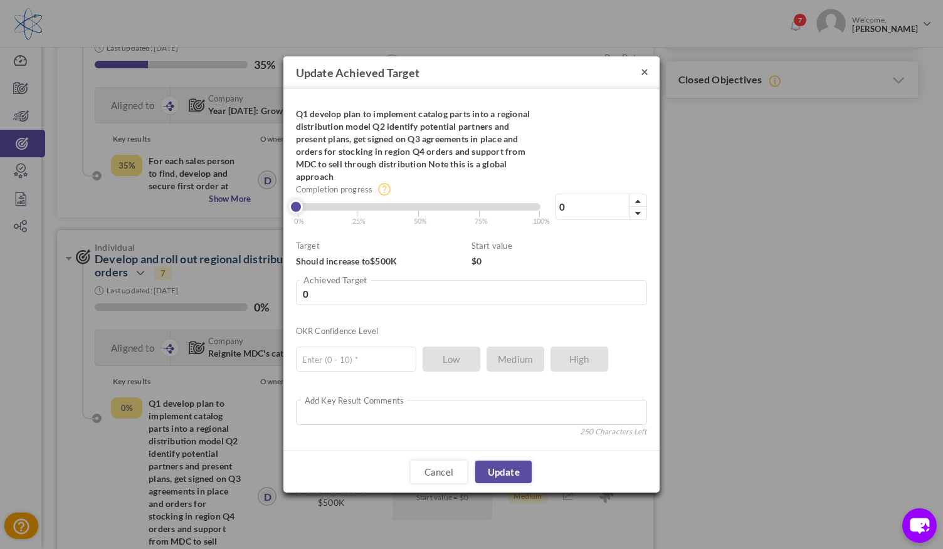
drag, startPoint x: 644, startPoint y: 68, endPoint x: 635, endPoint y: 63, distance: 10.1
click at [644, 68] on button "×" at bounding box center [645, 71] width 8 height 13
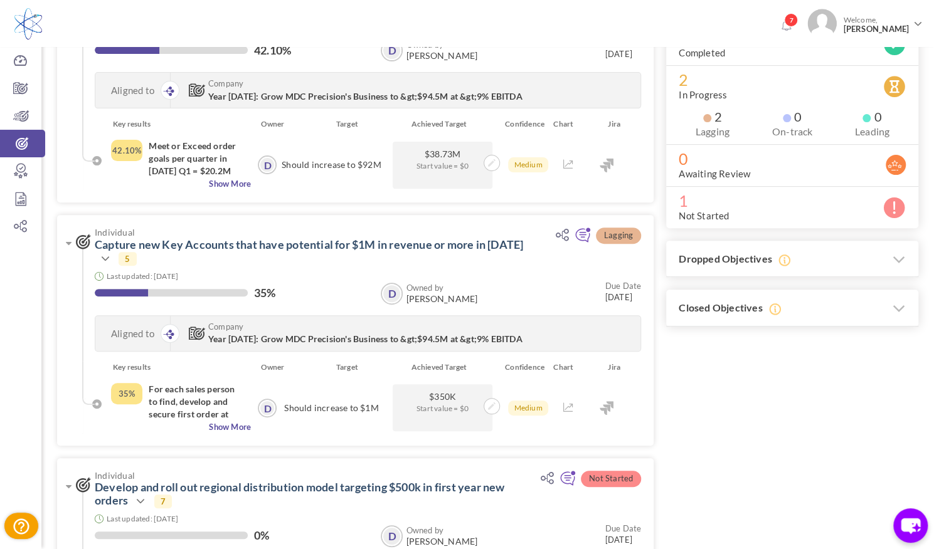
scroll to position [251, 0]
